Goal: Task Accomplishment & Management: Manage account settings

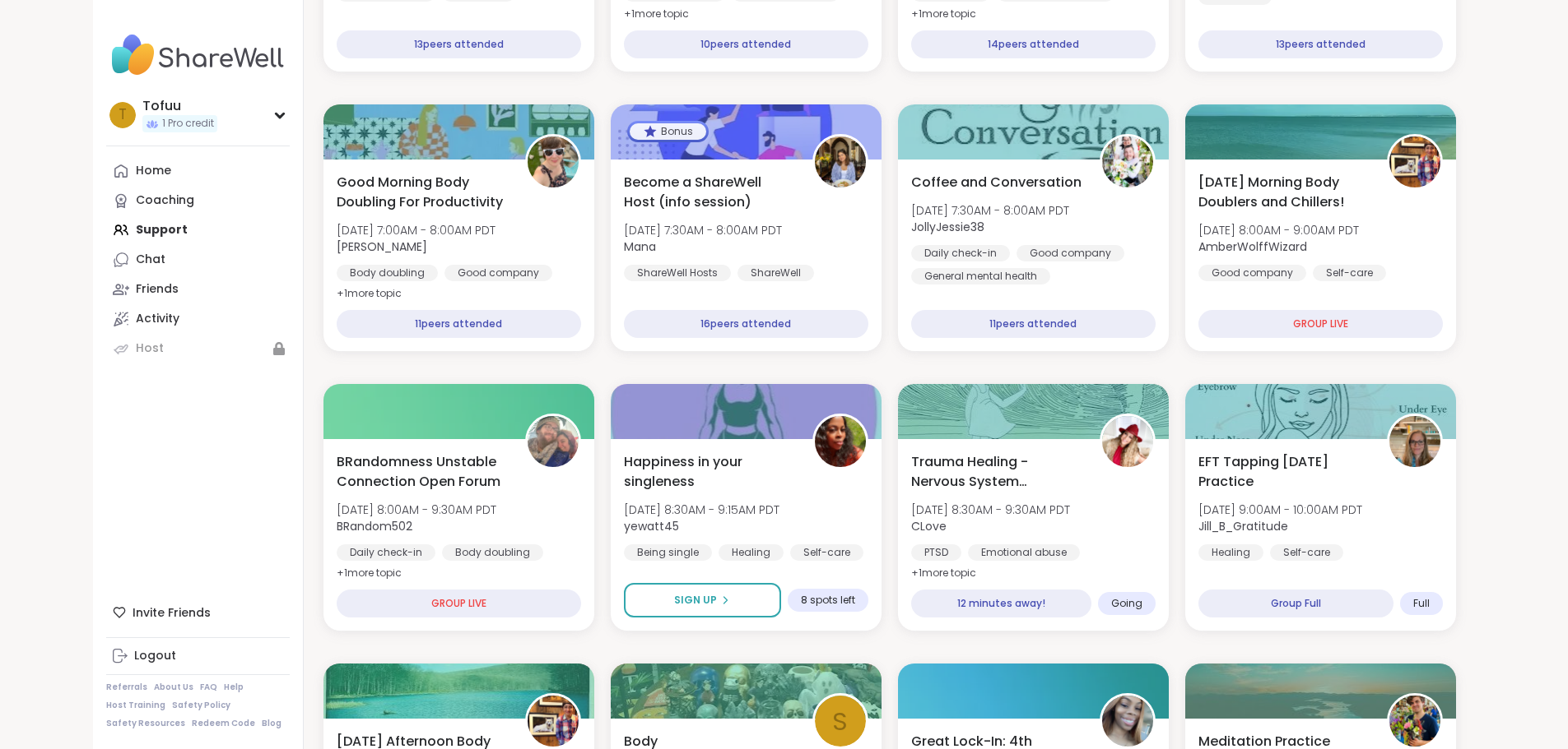
click at [106, 231] on div "Home Coaching Support Chat Friends Activity Host" at bounding box center [198, 259] width 183 height 207
click at [106, 223] on div "Home Coaching Support Chat Friends Activity Host" at bounding box center [198, 259] width 183 height 207
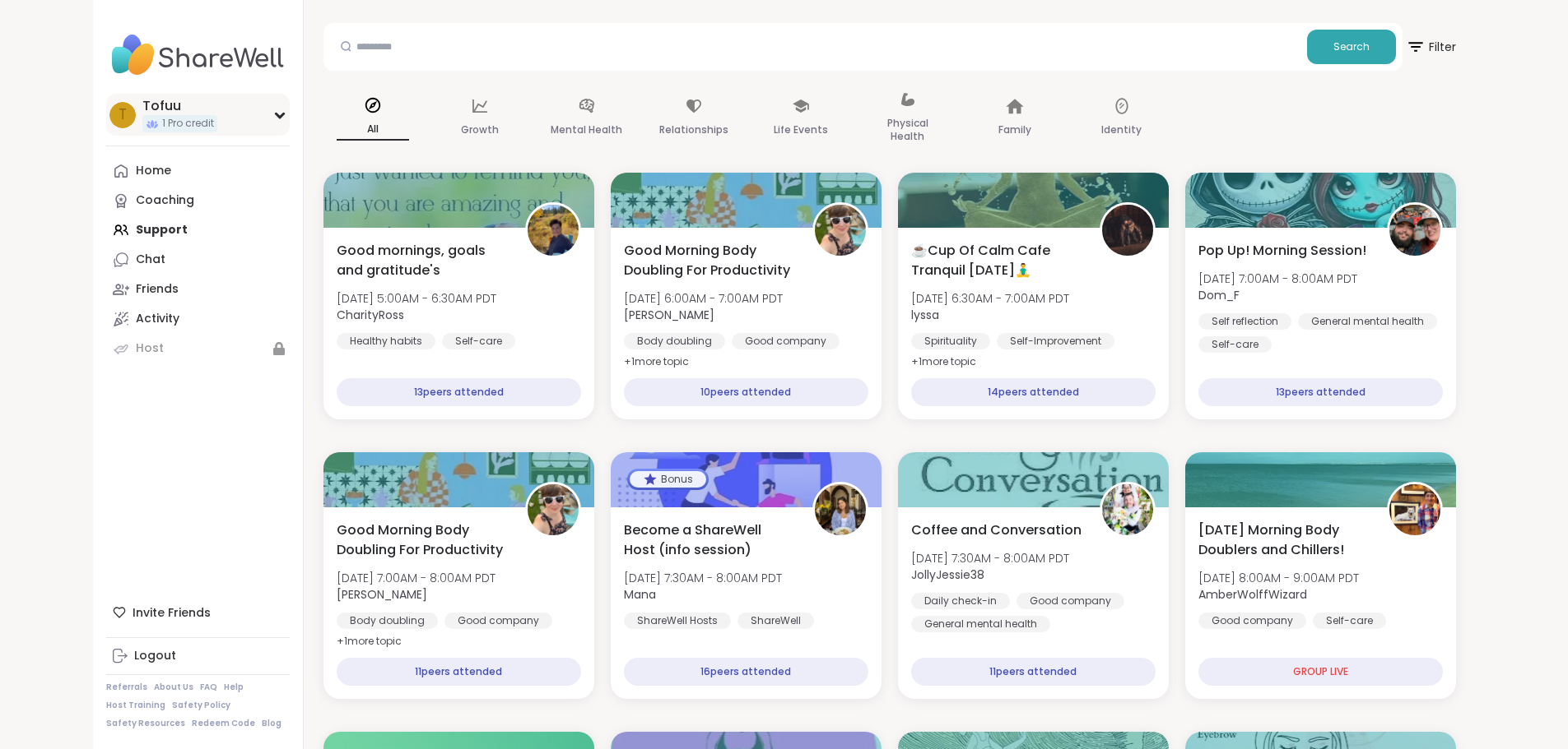
scroll to position [82, 0]
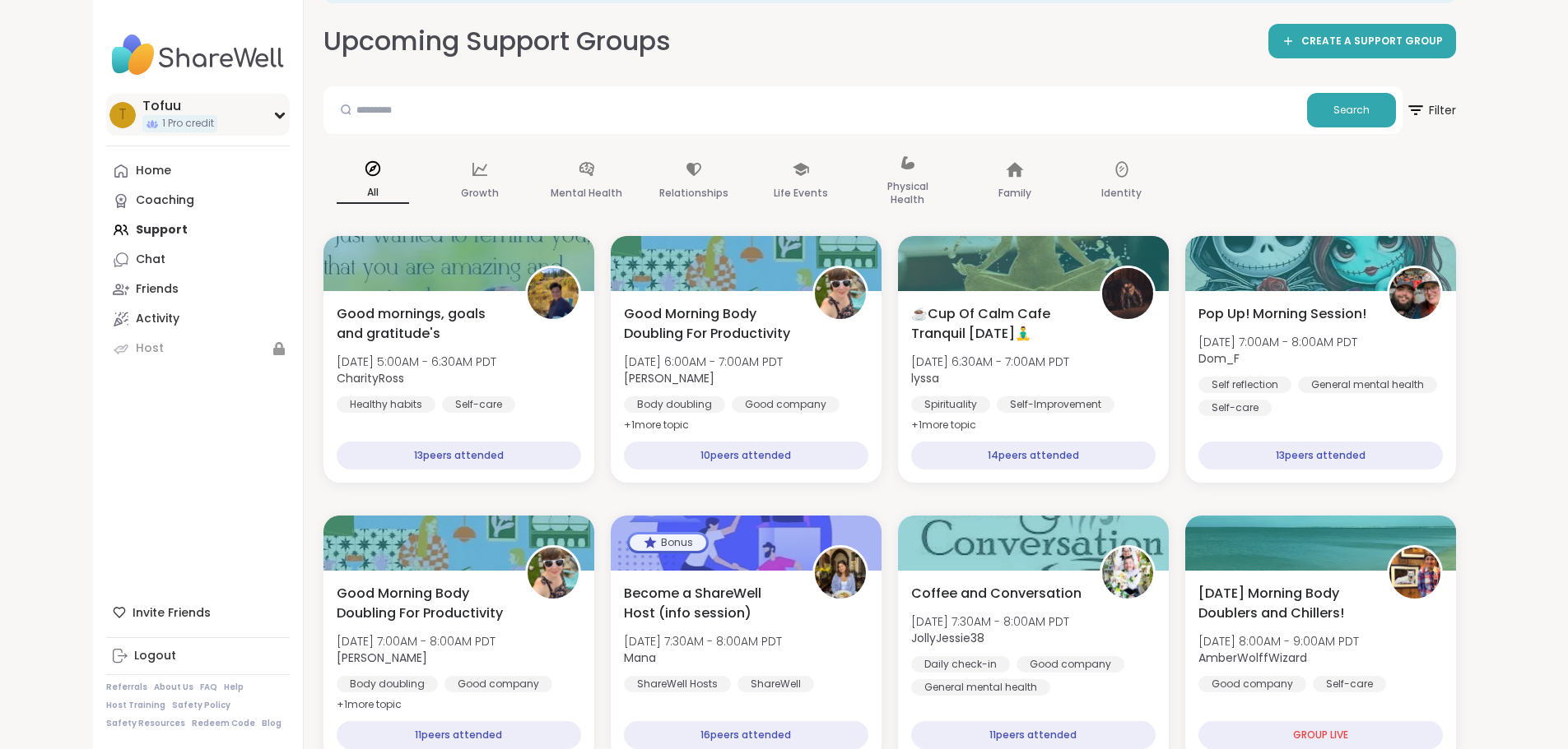
click at [143, 110] on div "Tofuu" at bounding box center [180, 106] width 75 height 18
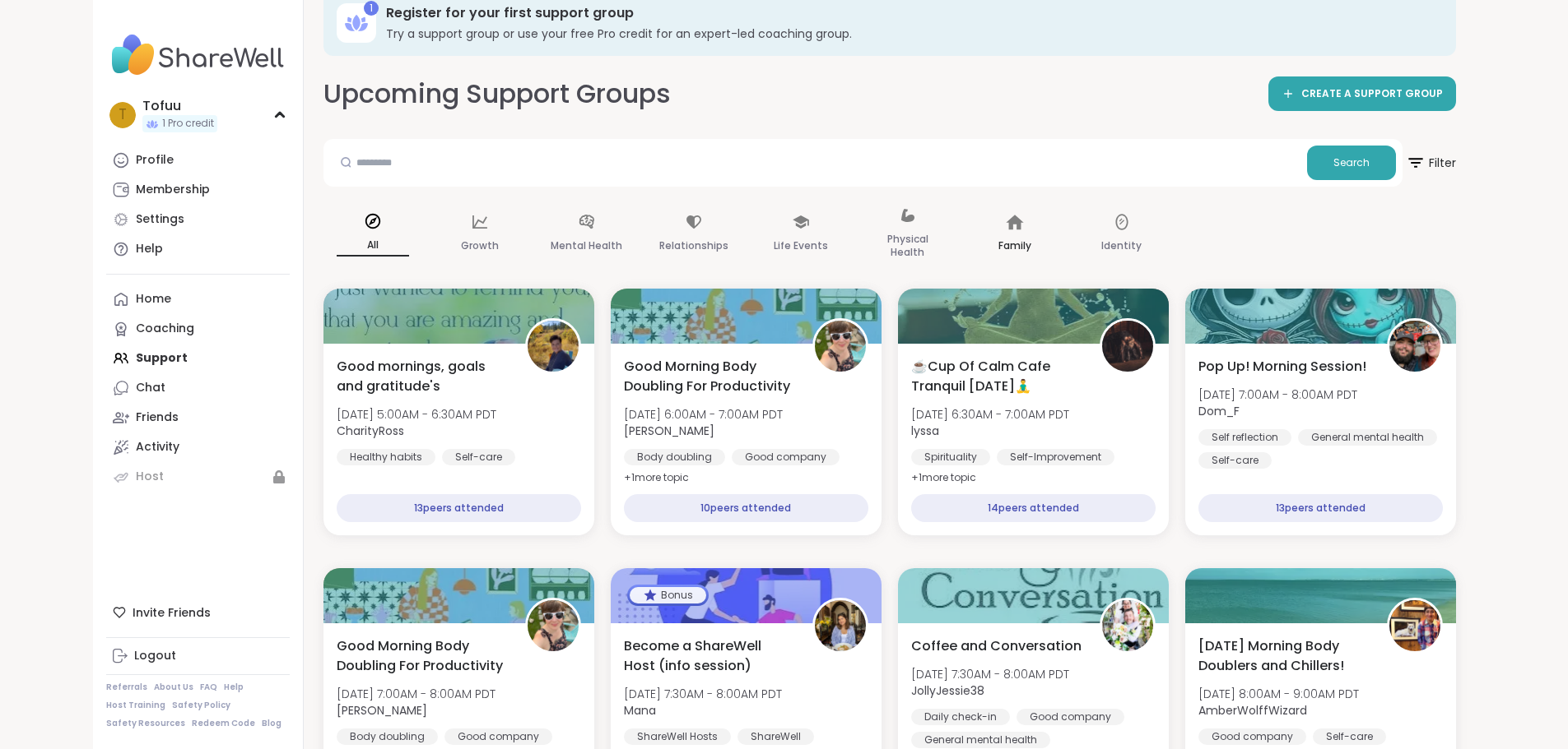
scroll to position [0, 0]
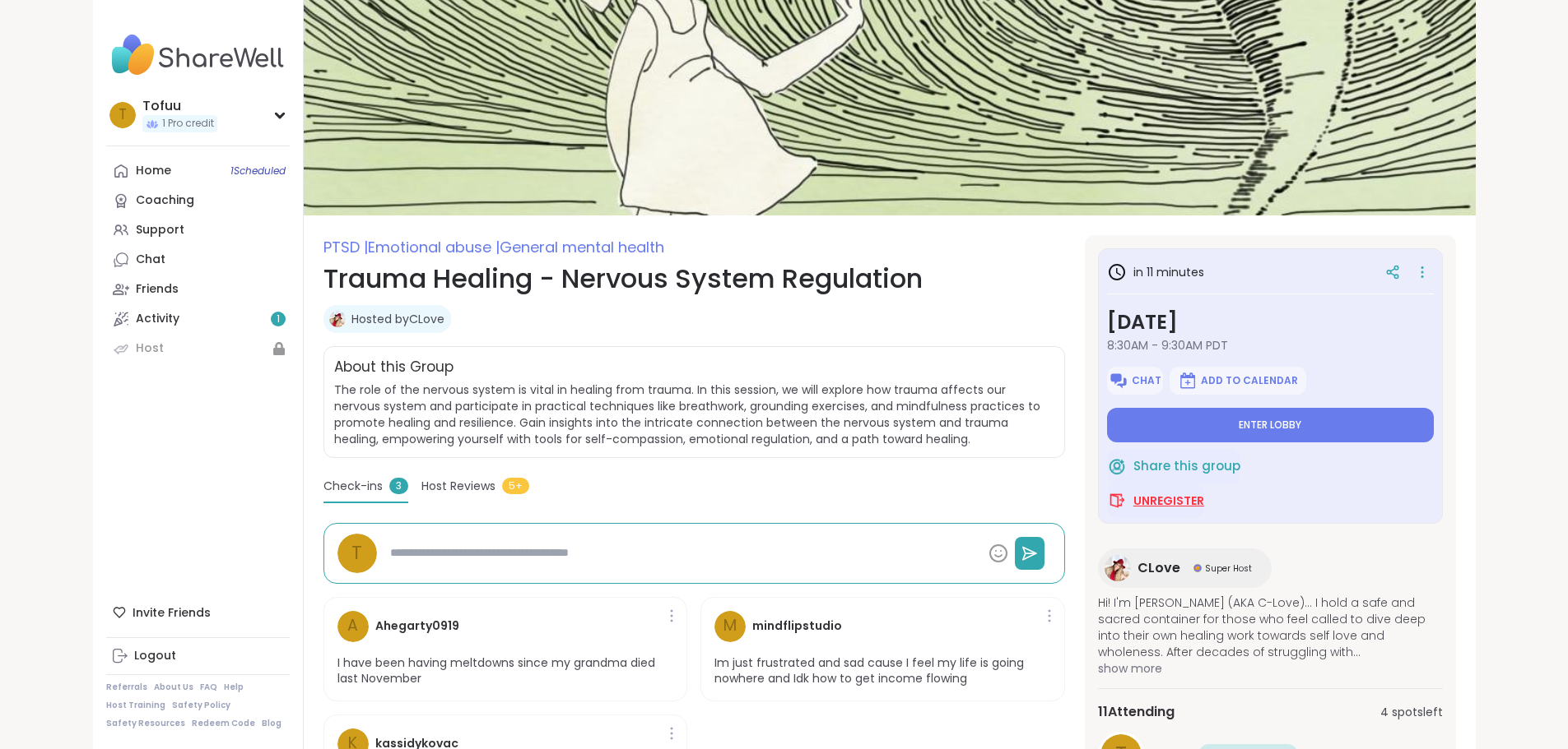
click at [1192, 503] on span "Unregister" at bounding box center [1168, 500] width 71 height 16
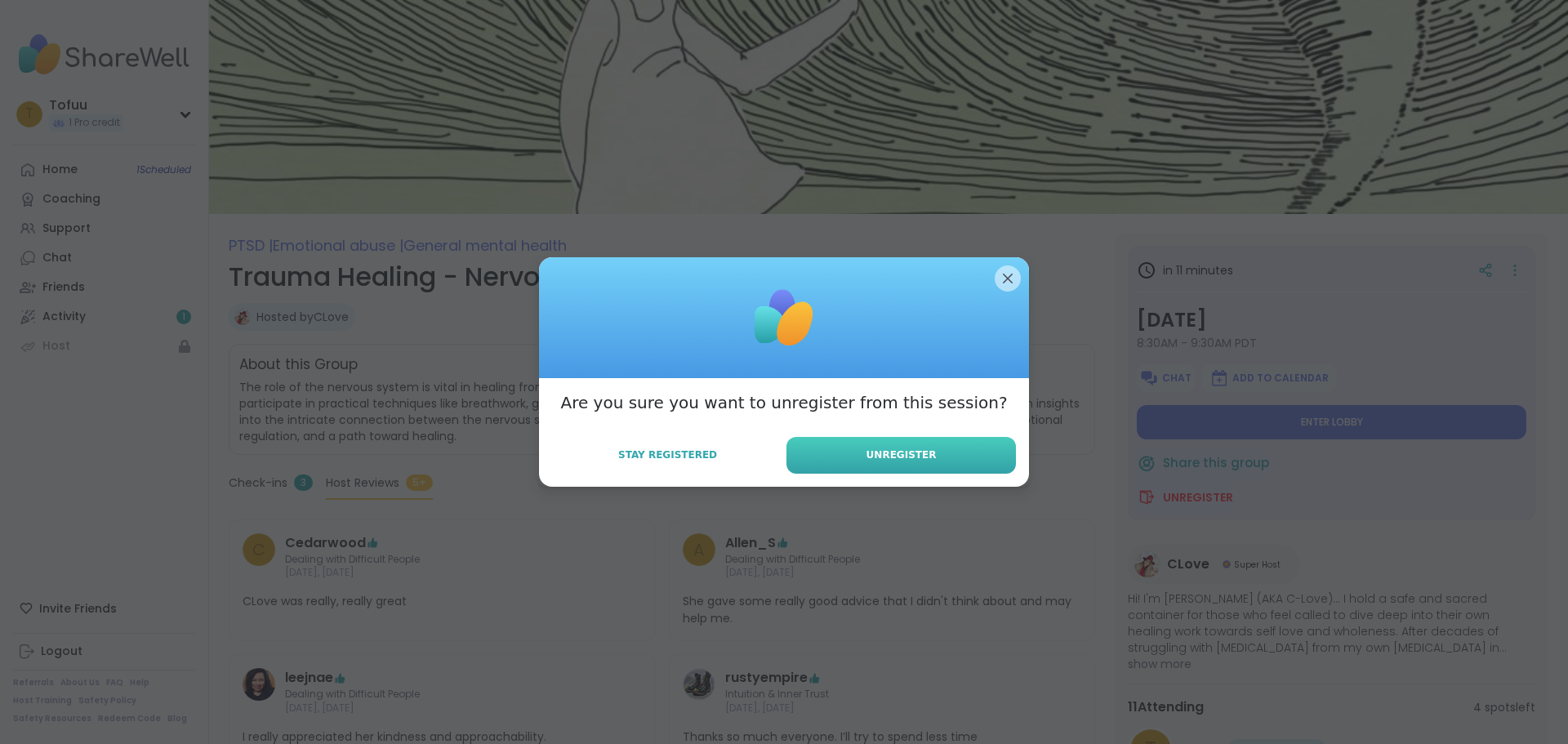
click at [852, 449] on button "Unregister" at bounding box center [901, 455] width 230 height 37
